Goal: Information Seeking & Learning: Learn about a topic

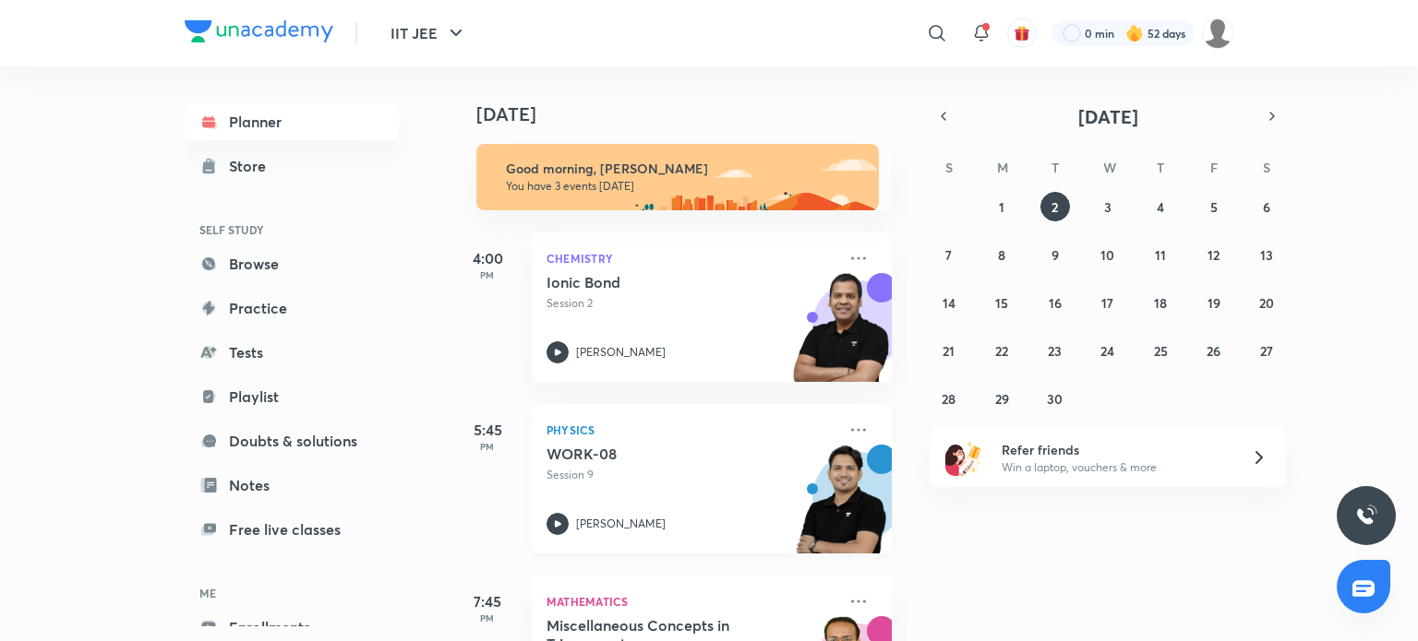
scroll to position [113, 0]
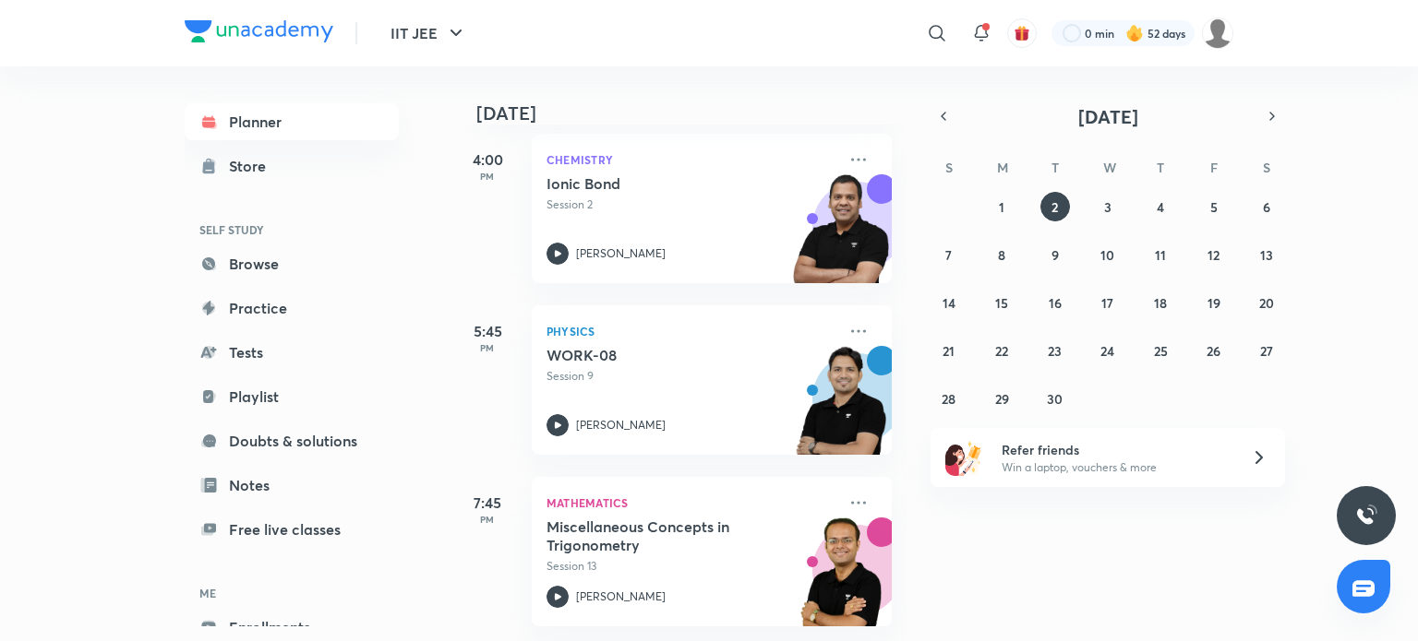
click at [529, 17] on div "IIT JEE ​ 0 min 52 days" at bounding box center [709, 33] width 1048 height 66
click at [991, 205] on button "1" at bounding box center [1002, 207] width 30 height 30
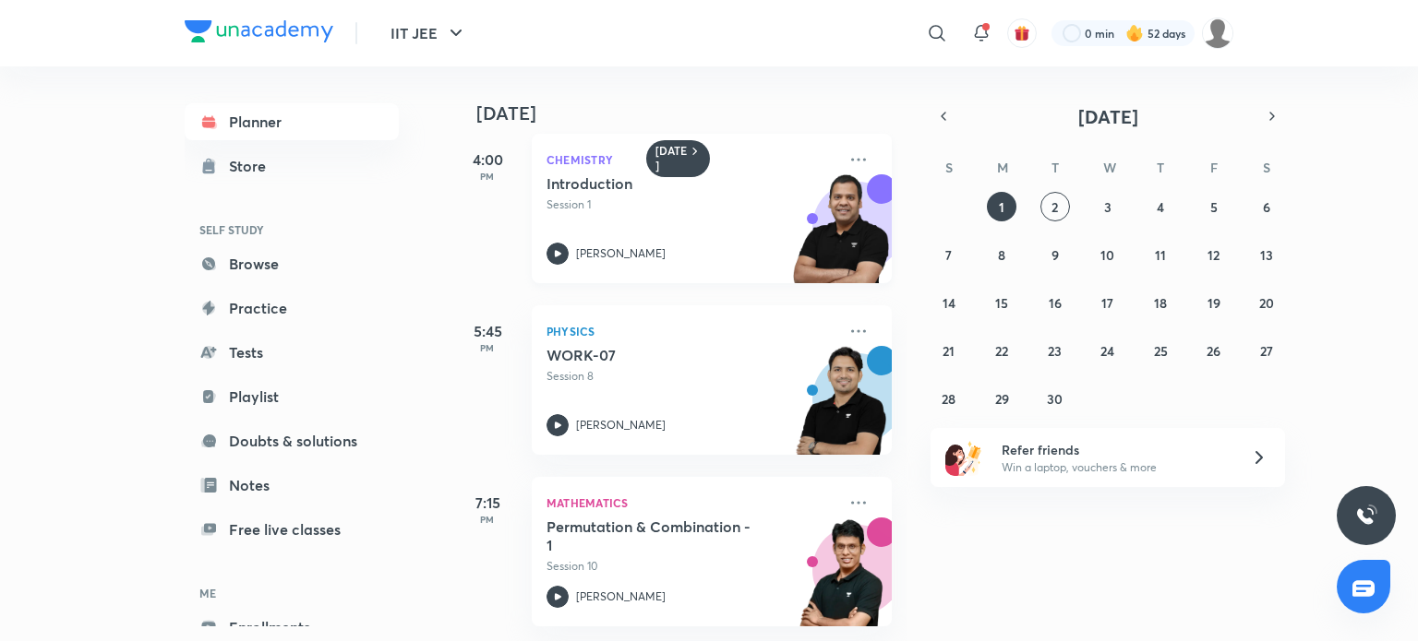
scroll to position [0, 18]
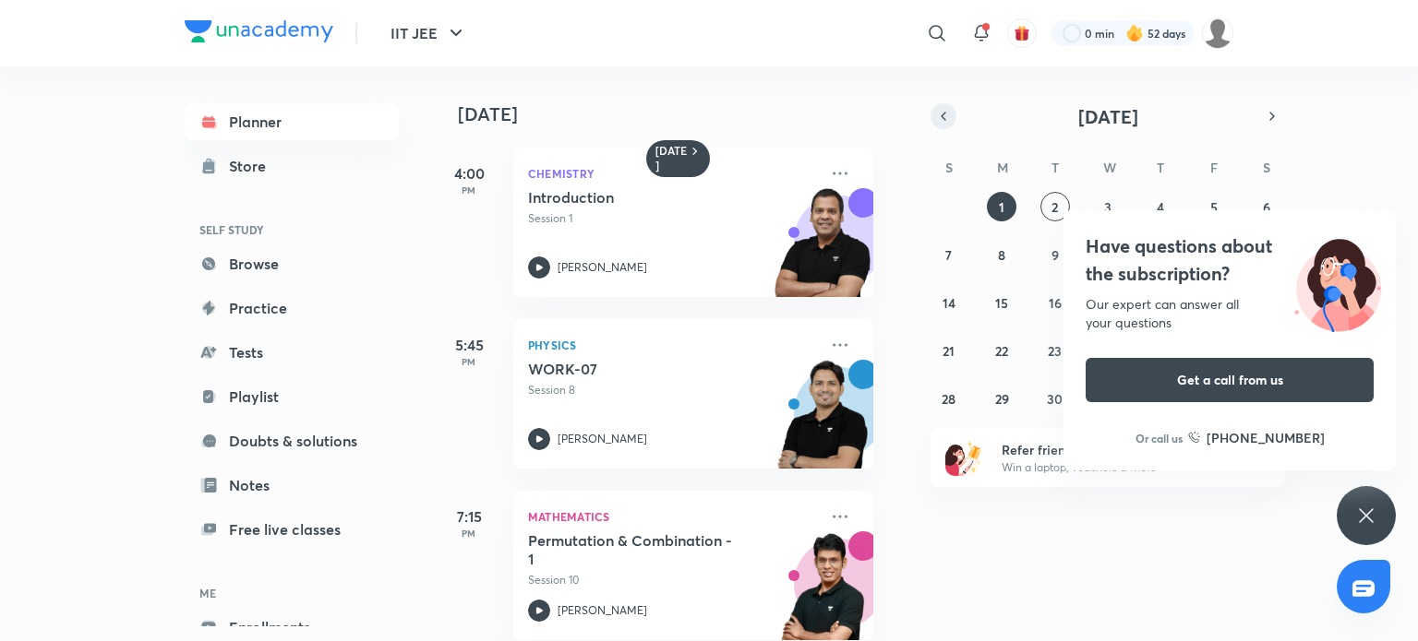
click at [952, 117] on button "button" at bounding box center [943, 116] width 26 height 26
click at [950, 438] on abbr "31" at bounding box center [948, 447] width 13 height 18
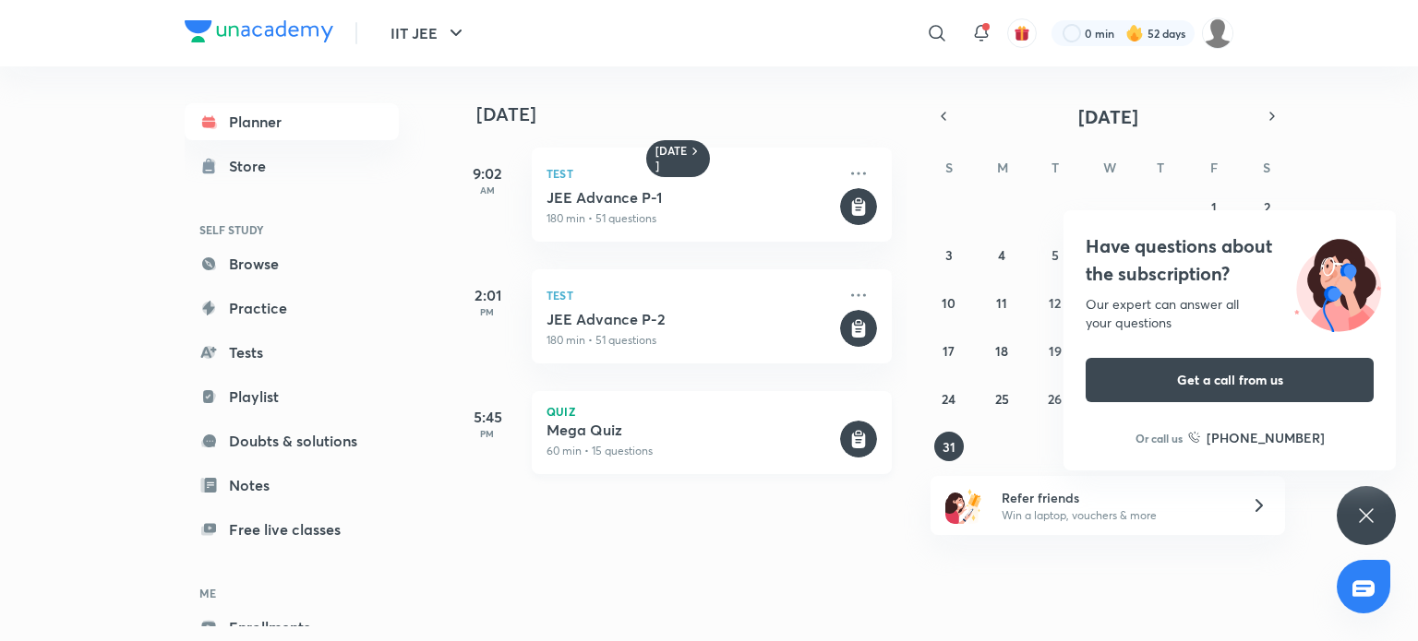
click at [712, 421] on h5 "Mega Quiz" at bounding box center [691, 430] width 290 height 18
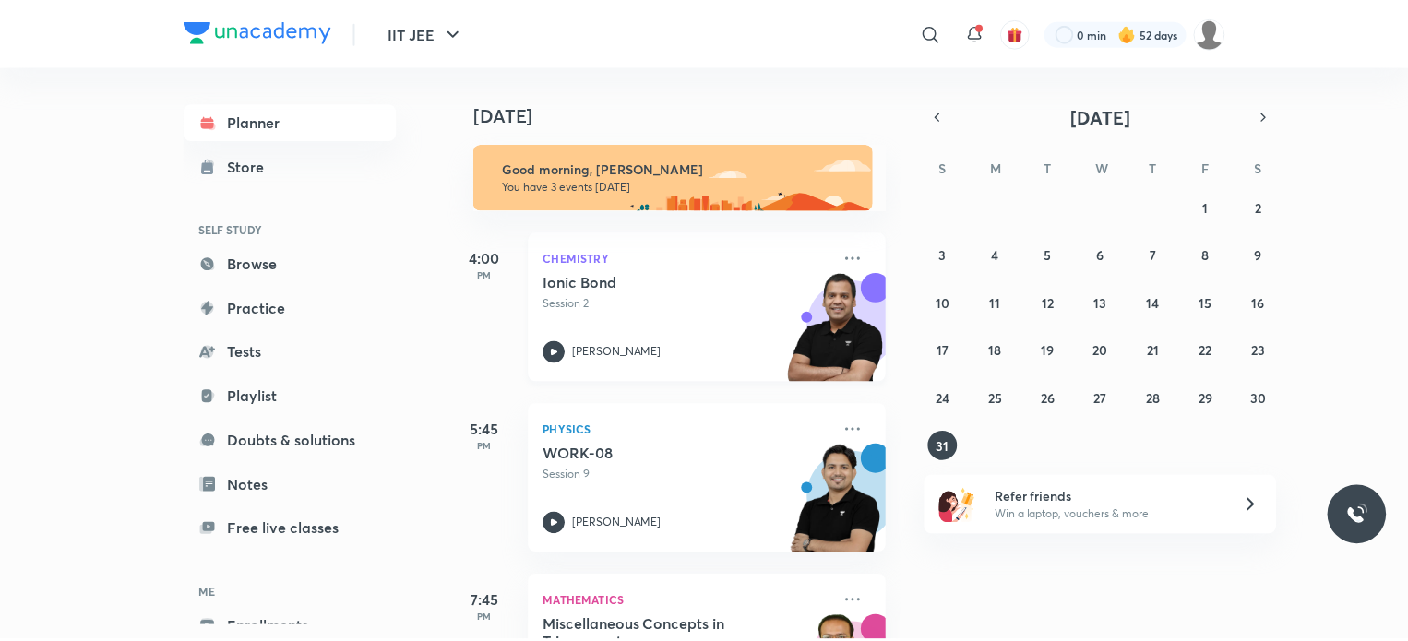
scroll to position [113, 0]
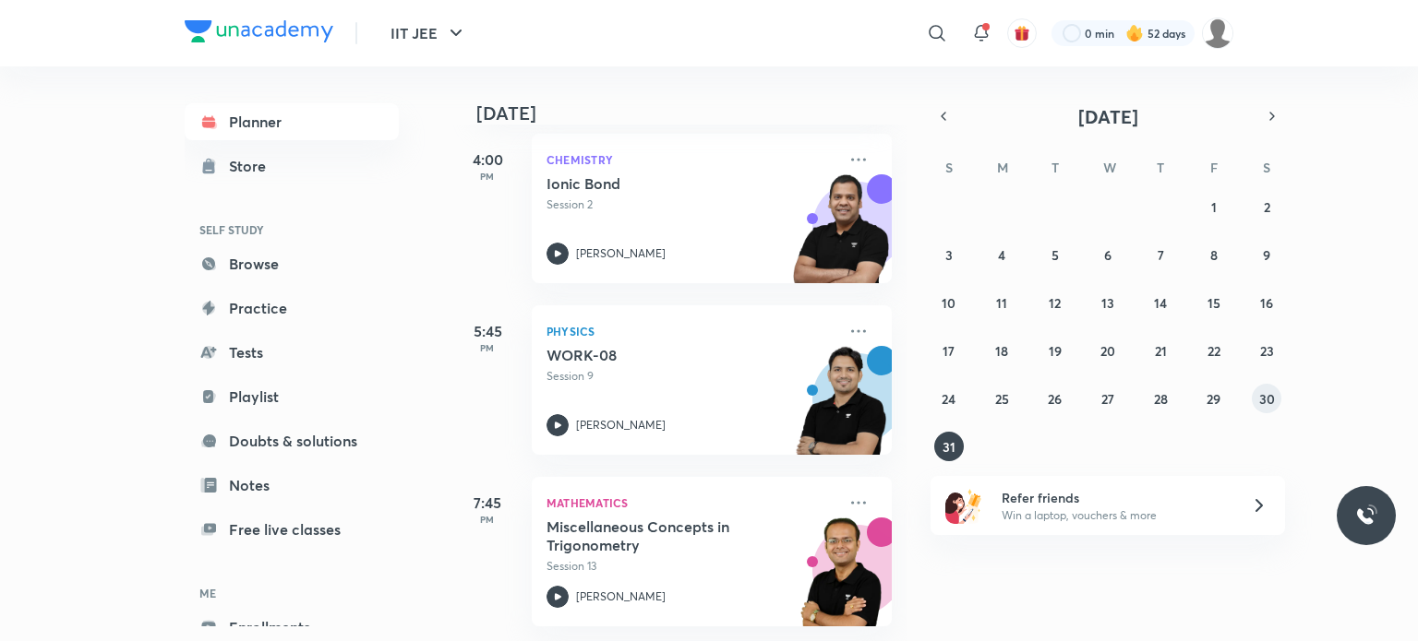
click at [1269, 399] on abbr "30" at bounding box center [1267, 399] width 16 height 18
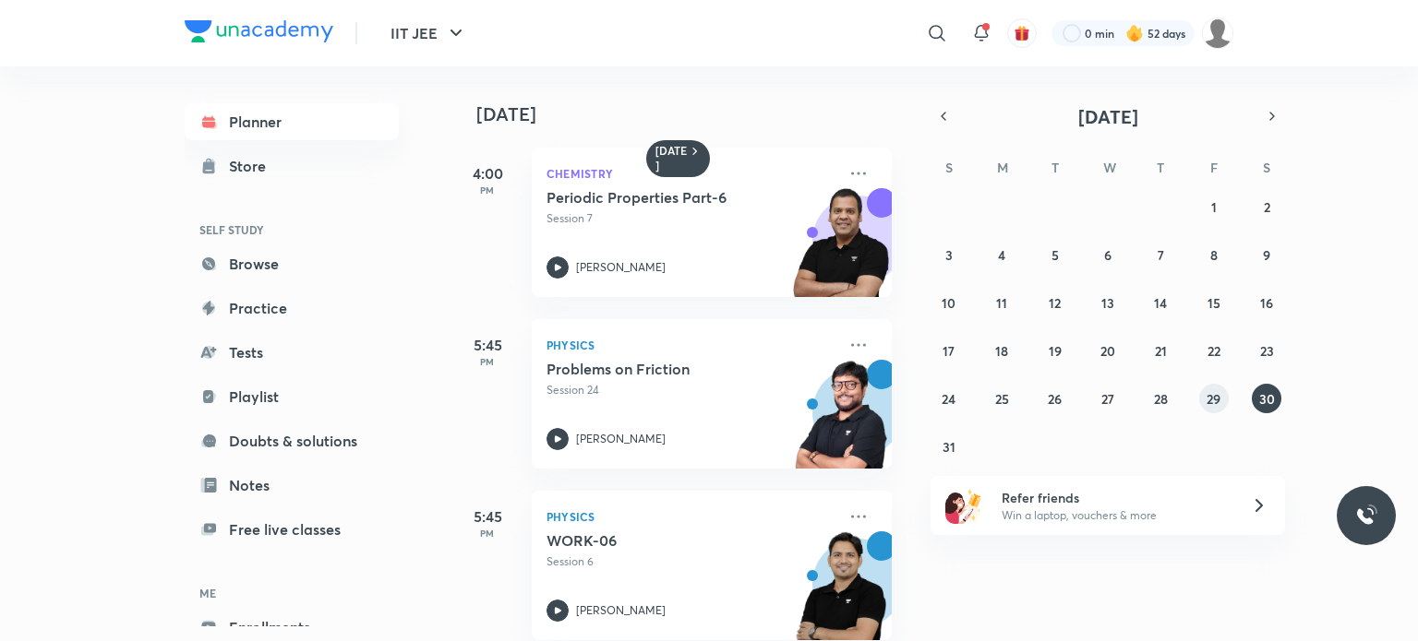
click at [1216, 401] on abbr "29" at bounding box center [1213, 399] width 14 height 18
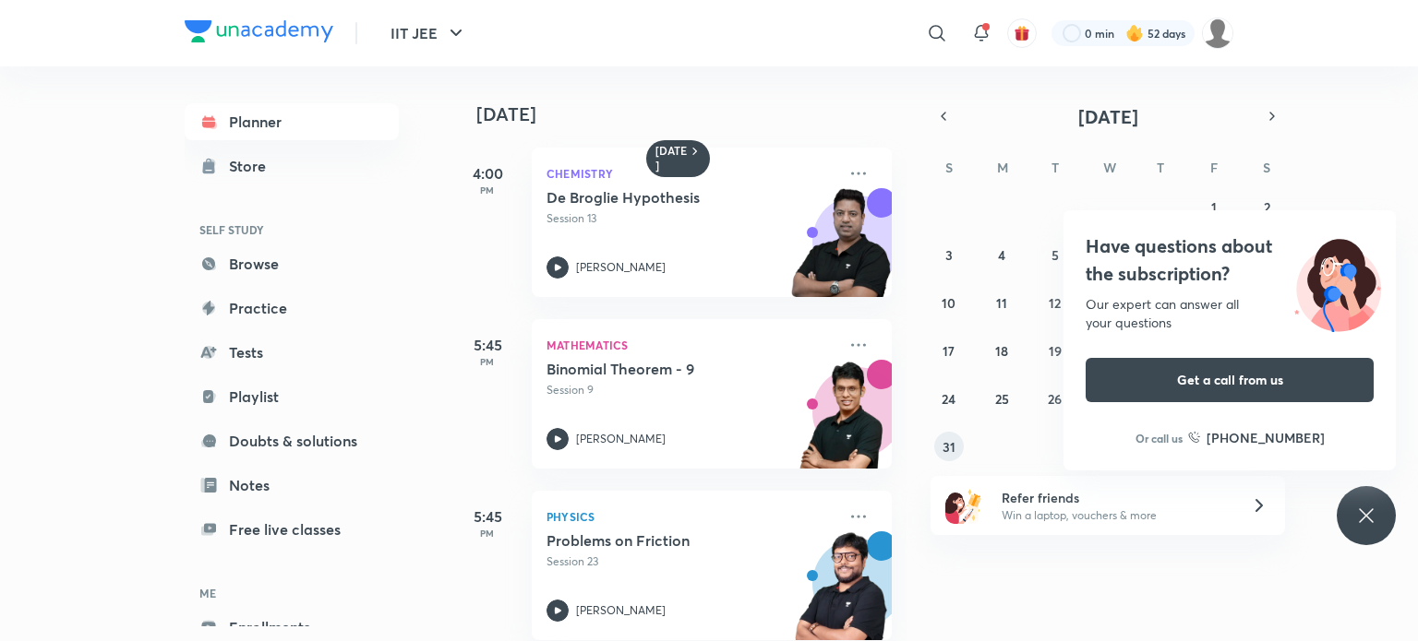
click at [952, 440] on abbr "31" at bounding box center [948, 447] width 13 height 18
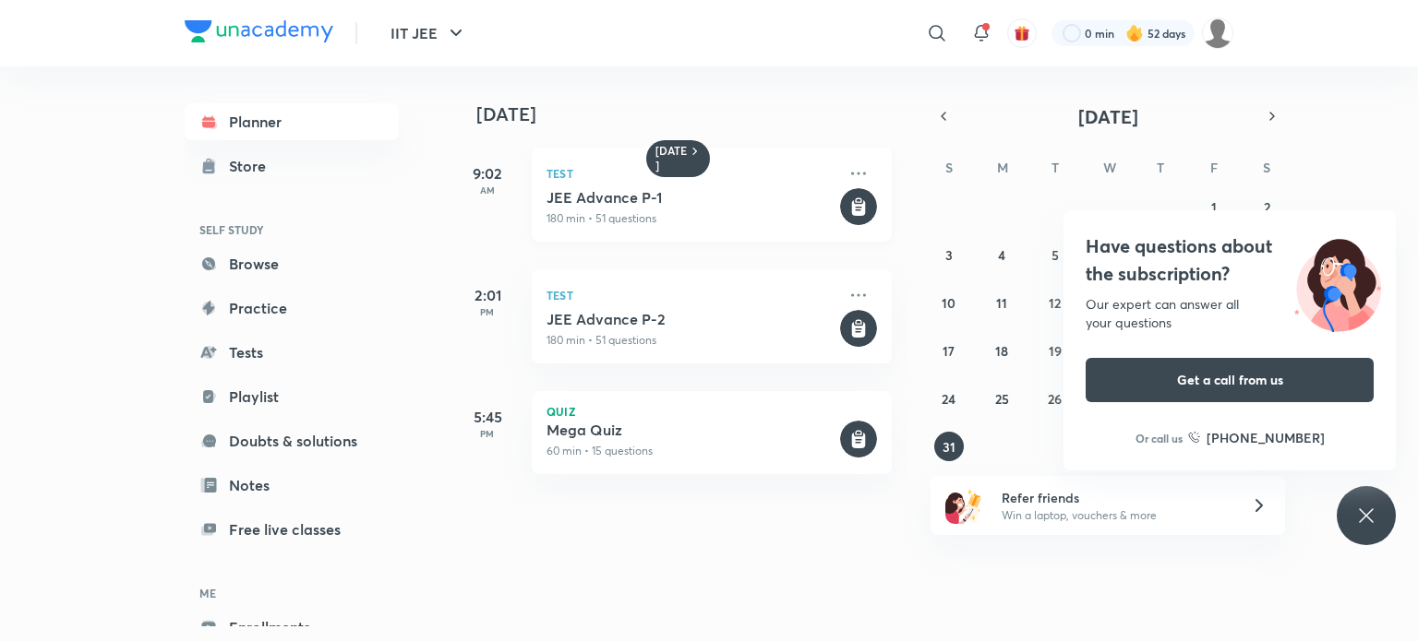
click at [698, 196] on h5 "JEE Advance P-1" at bounding box center [691, 197] width 290 height 18
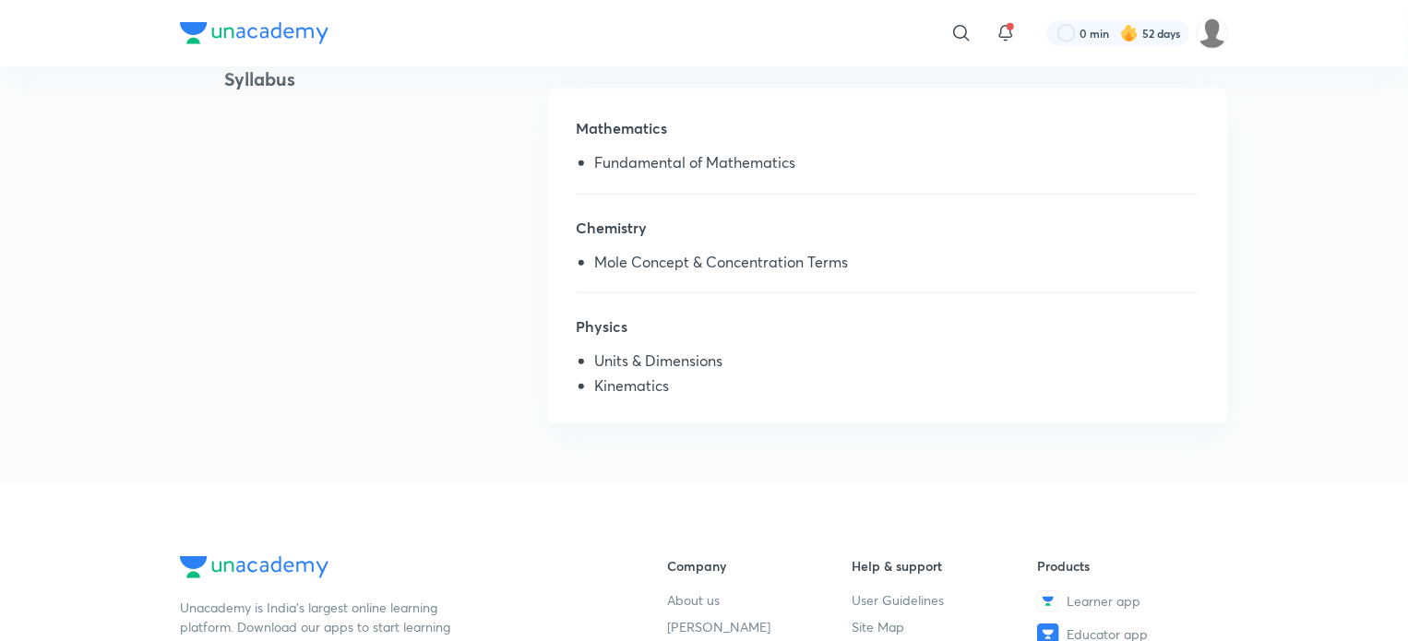
scroll to position [512, 0]
